Goal: Task Accomplishment & Management: Use online tool/utility

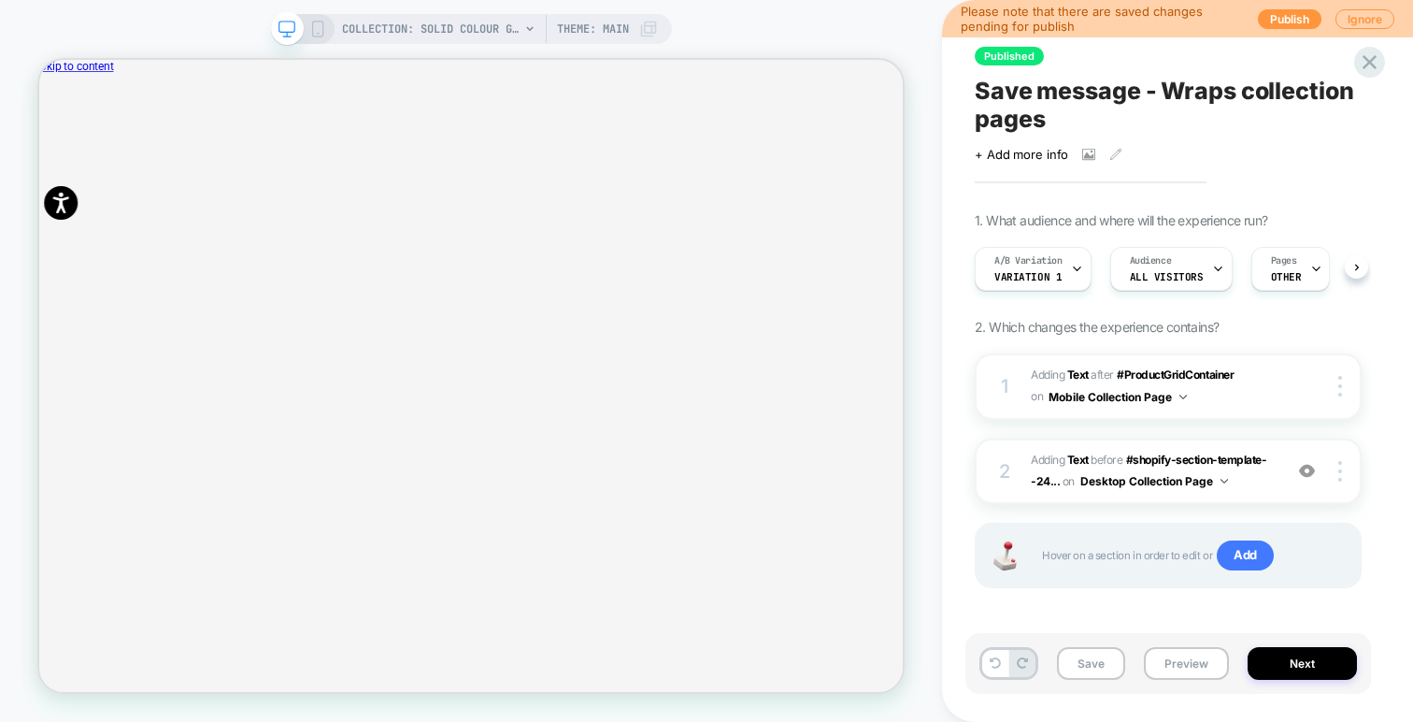
scroll to position [0, 1]
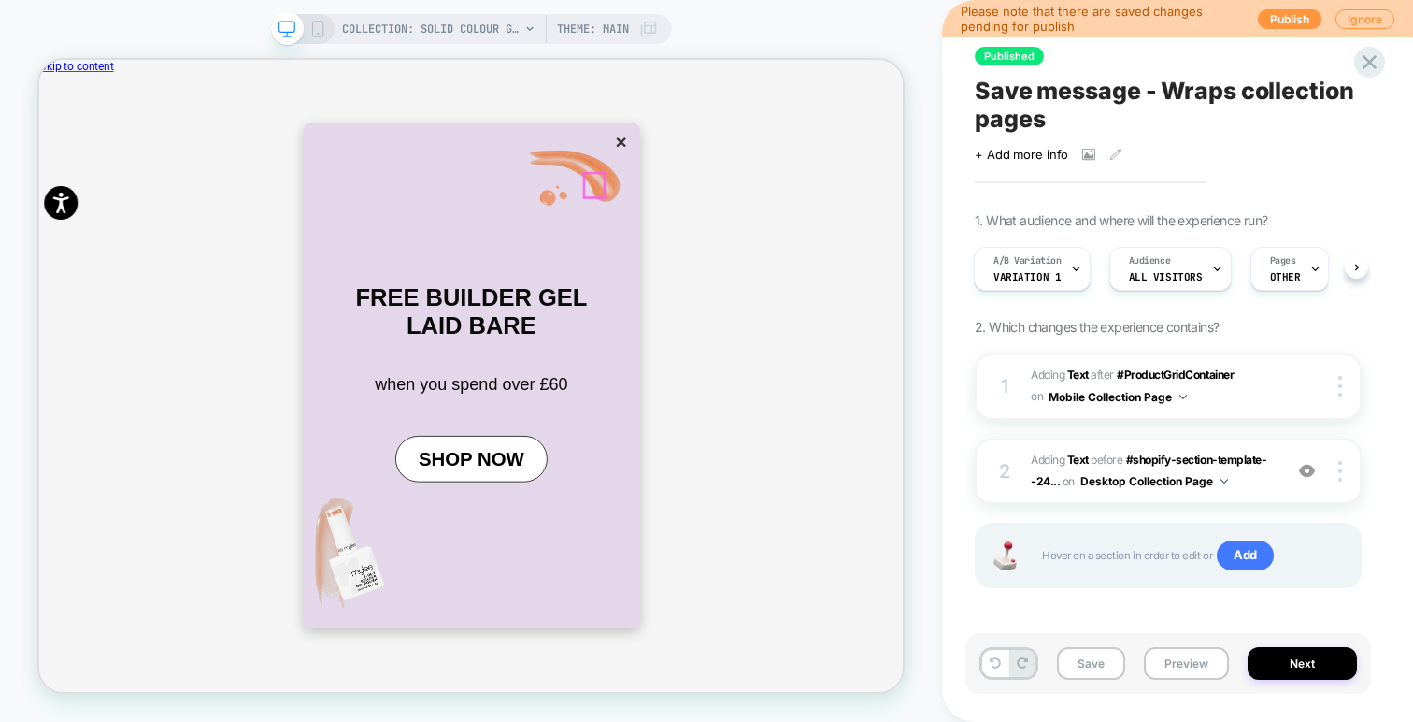
click at [802, 185] on button "×" at bounding box center [815, 169] width 26 height 32
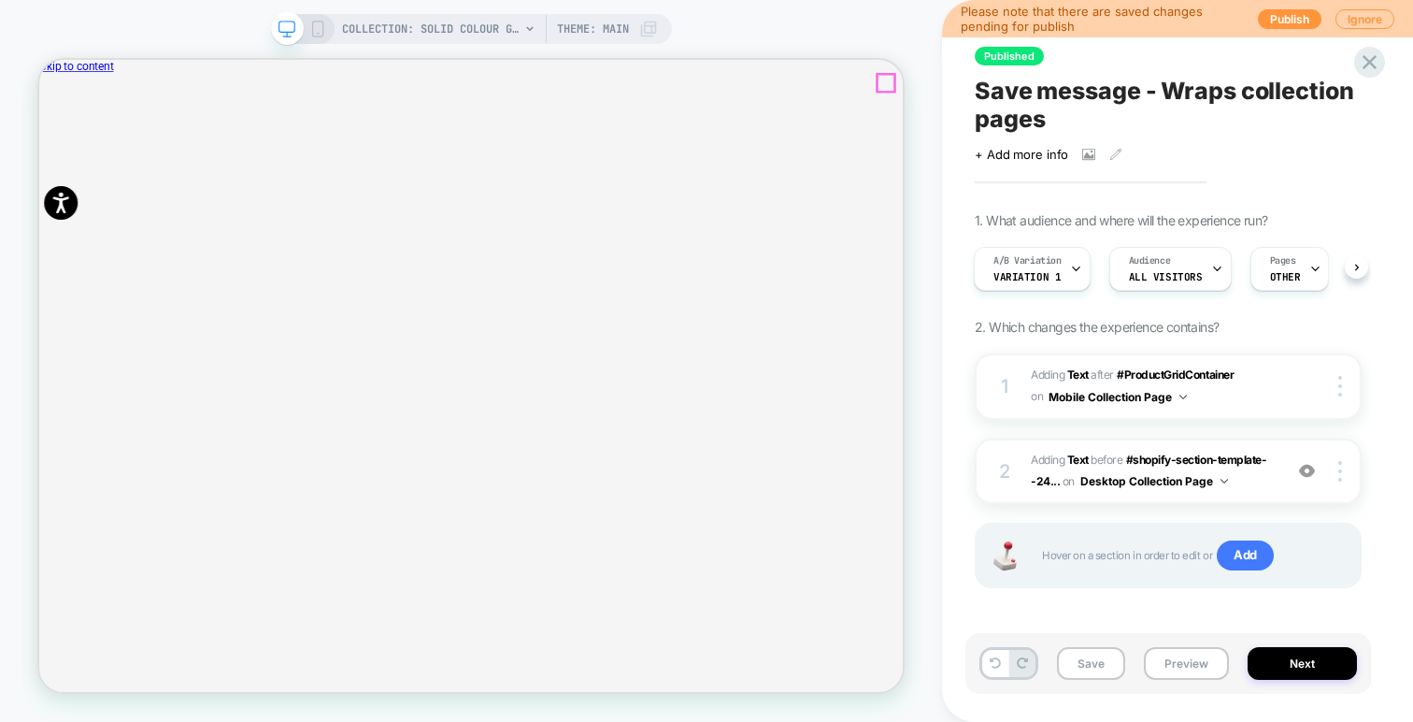
click at [47, 155] on icon "Close" at bounding box center [47, 155] width 0 height 0
click at [1049, 271] on span "Variation 1" at bounding box center [1027, 276] width 67 height 13
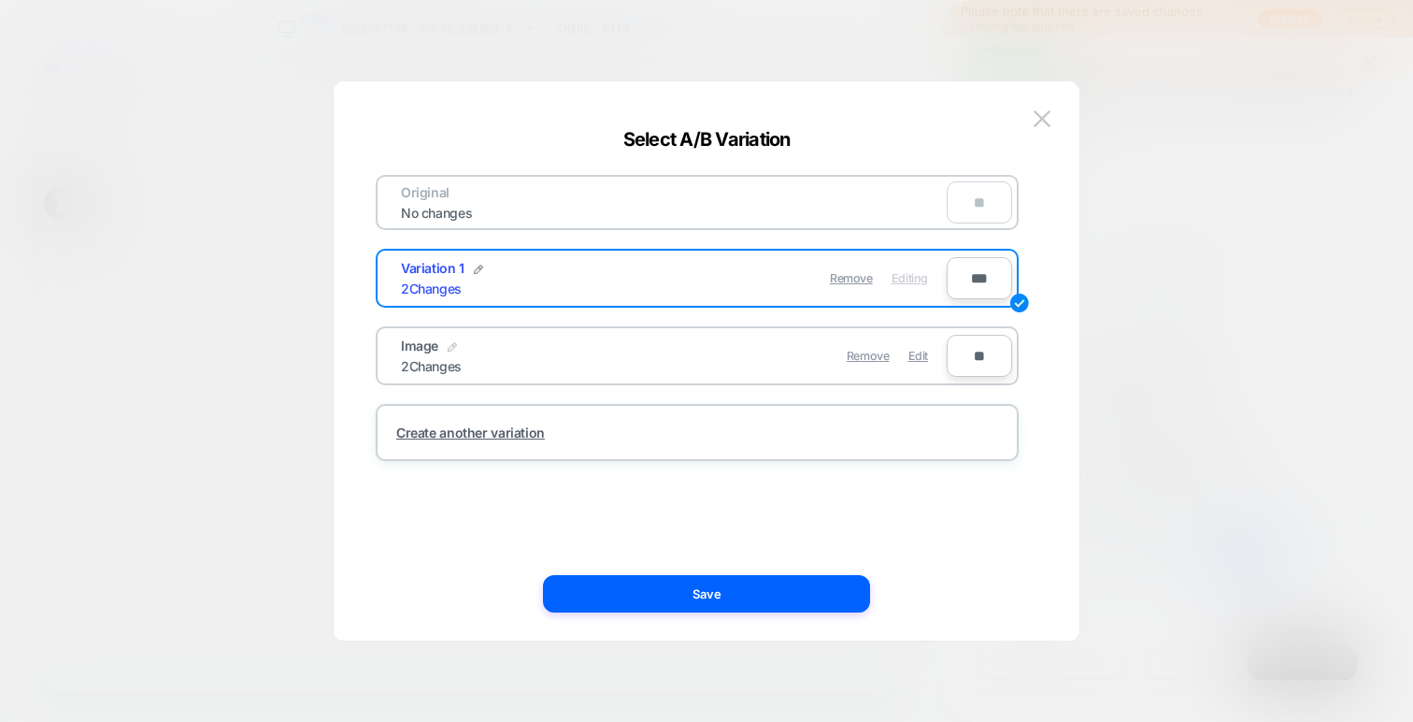
click at [452, 344] on img at bounding box center [452, 346] width 9 height 9
click at [618, 398] on div "Original No changes ** Variation 1 2 Changes Remove Editing *** ***** Save ** C…" at bounding box center [697, 318] width 643 height 286
click at [616, 353] on div "***** Save" at bounding box center [520, 355] width 238 height 36
click at [555, 365] on button at bounding box center [555, 356] width 19 height 19
click at [538, 370] on div "Image 2 Changes" at bounding box center [537, 355] width 273 height 36
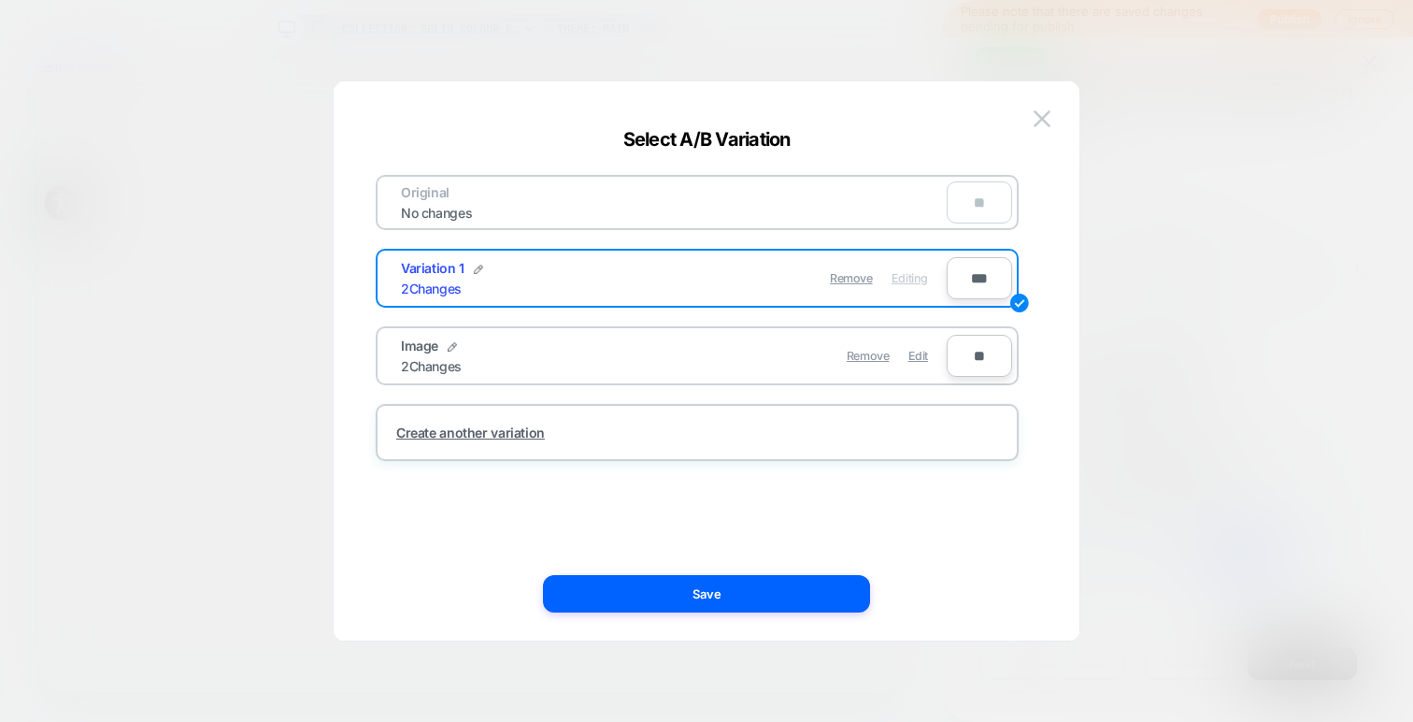
click at [603, 357] on div "Image 2 Changes" at bounding box center [537, 355] width 273 height 36
click at [387, 358] on div "Image 2 Changes Remove Edit" at bounding box center [664, 356] width 565 height 46
click at [618, 367] on div "Image 2 Changes" at bounding box center [537, 355] width 273 height 36
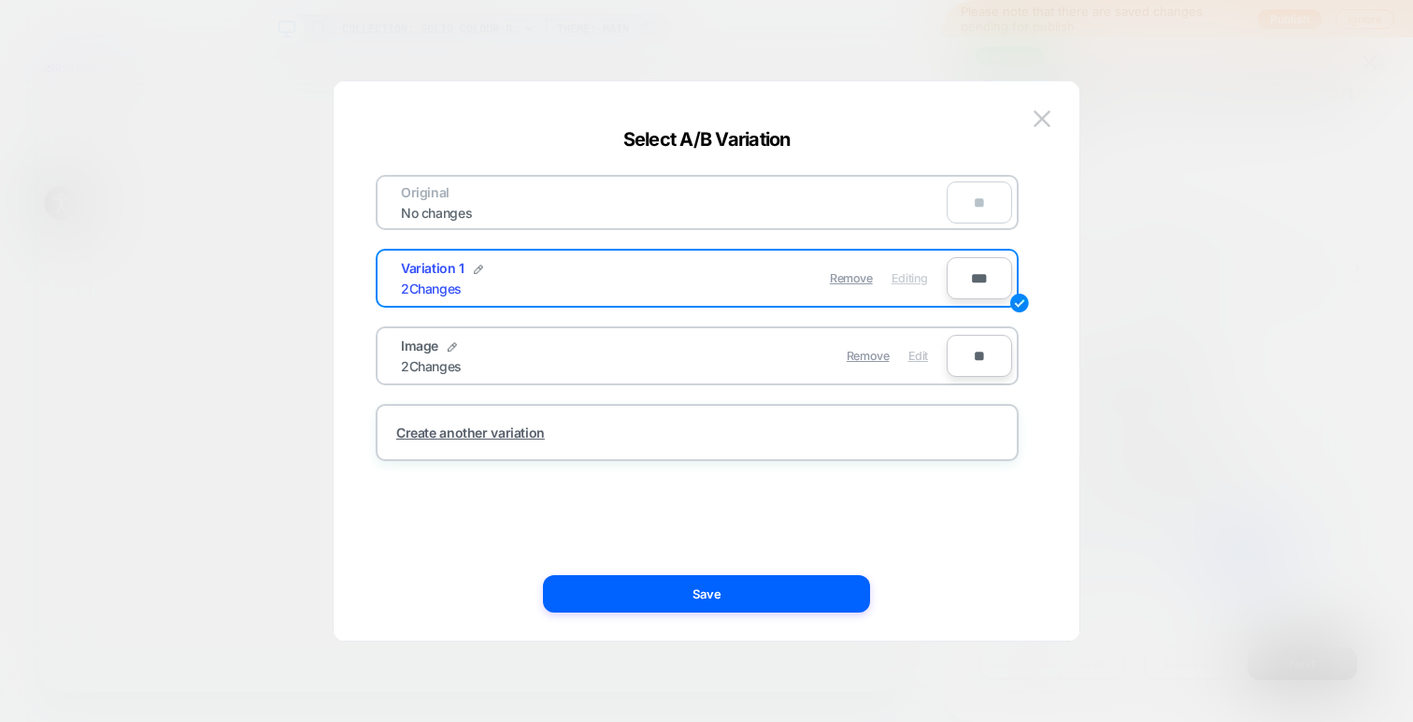
click at [912, 351] on span "Edit" at bounding box center [919, 356] width 20 height 14
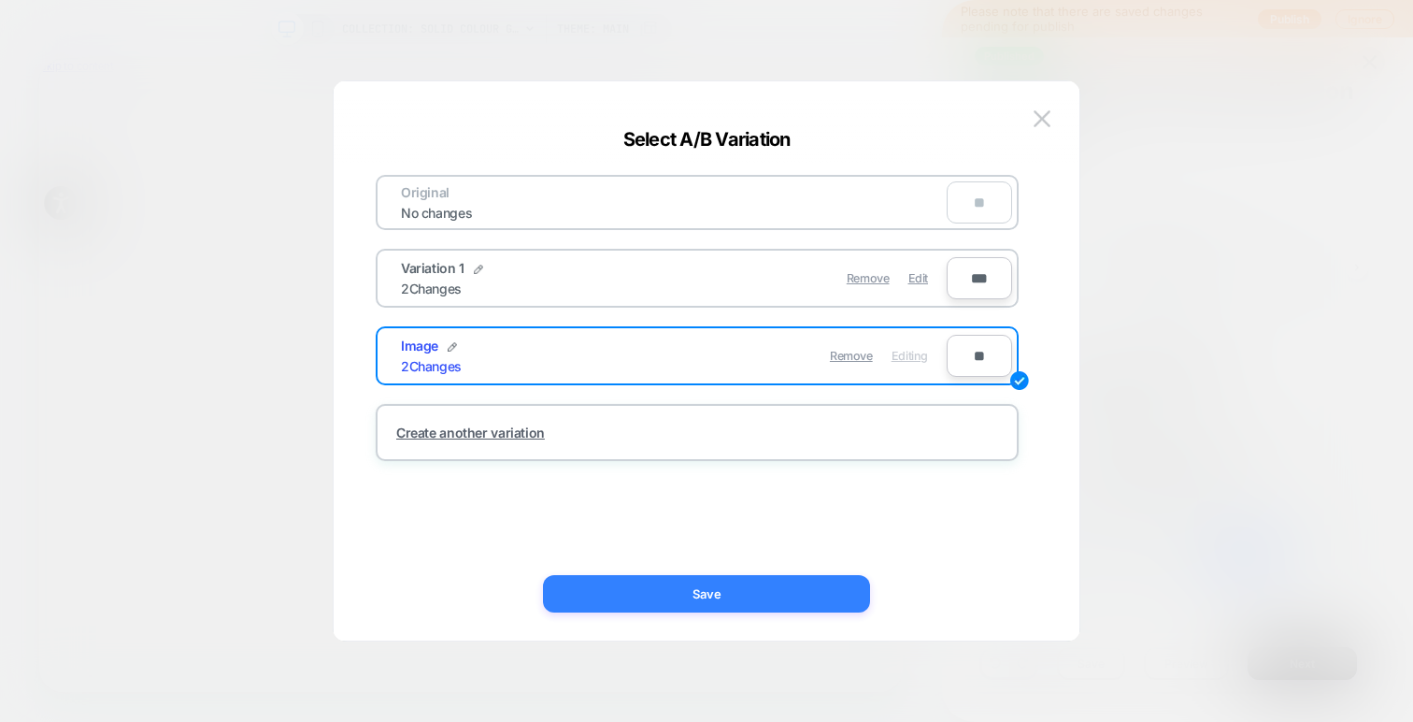
click at [773, 595] on button "Save" at bounding box center [706, 593] width 327 height 37
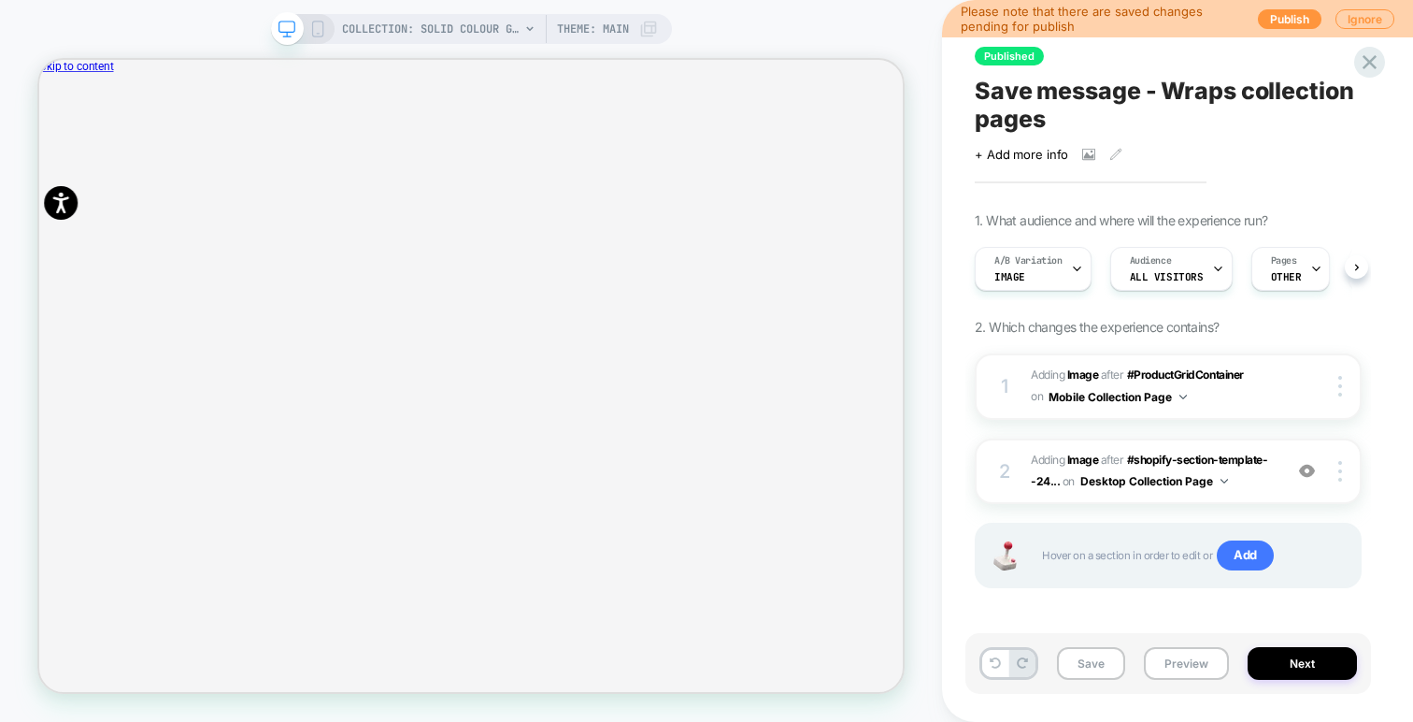
scroll to position [0, 1]
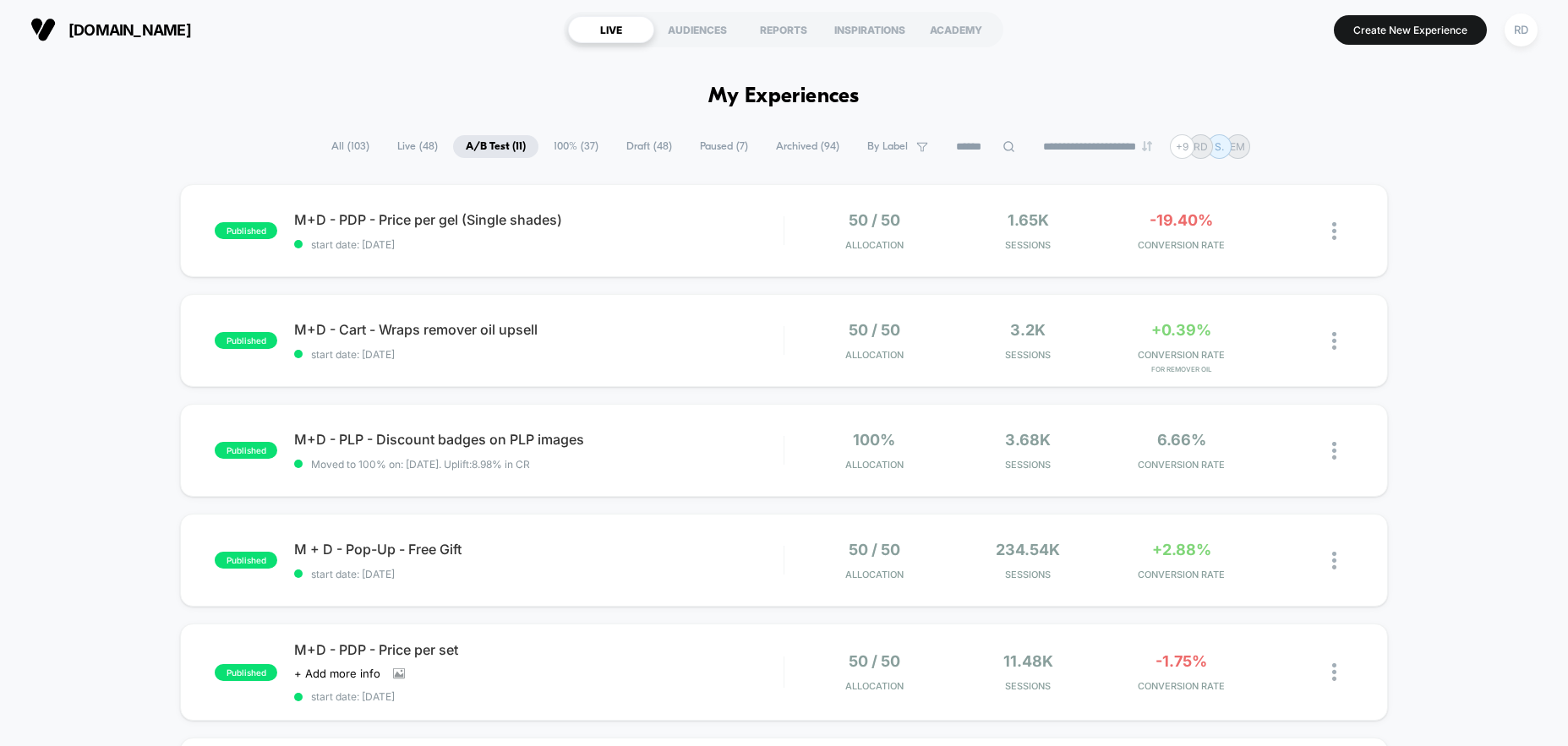
click at [654, 543] on span "M + D - Pop-Up - Free Gift Click to edit experience details" at bounding box center [538, 549] width 488 height 17
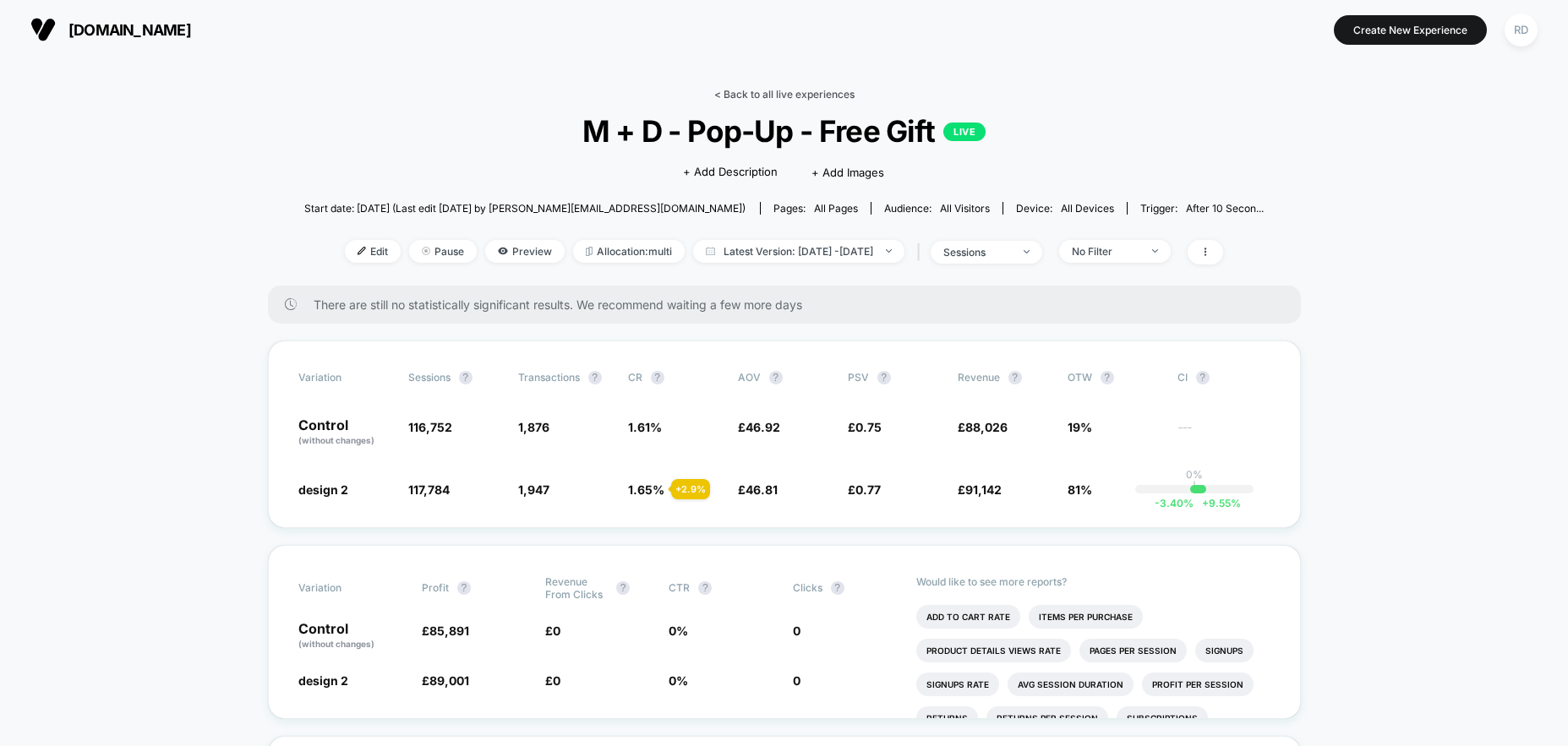
click at [798, 88] on link "< Back to all live experiences" at bounding box center [784, 94] width 140 height 13
